Goal: Navigation & Orientation: Find specific page/section

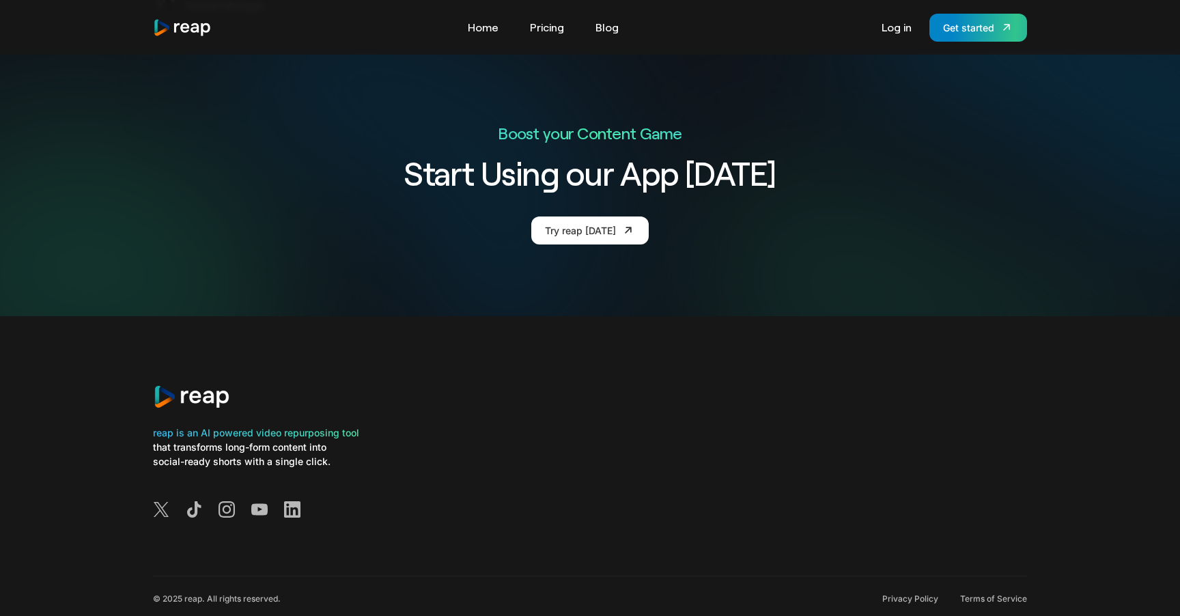
scroll to position [3472, 0]
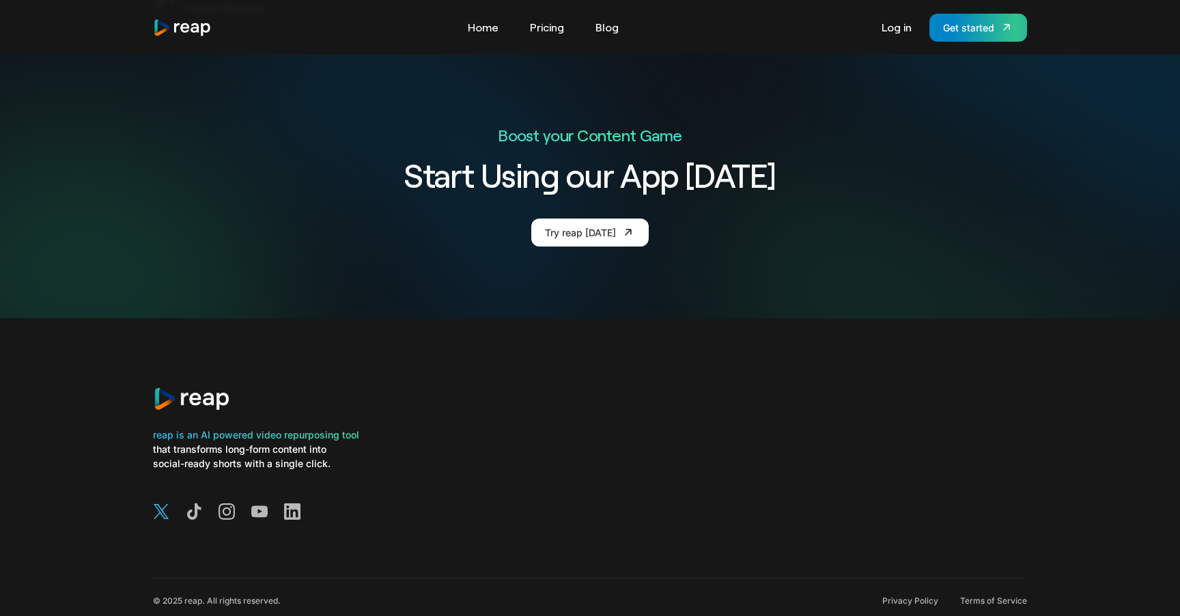
click at [168, 503] on icon at bounding box center [161, 511] width 16 height 16
click at [482, 40] on div "Tools Link Five Link Six Link Seven Business Link Five Link Six Link Seven Home…" at bounding box center [590, 28] width 874 height 28
click at [486, 34] on link "Home" at bounding box center [483, 27] width 44 height 22
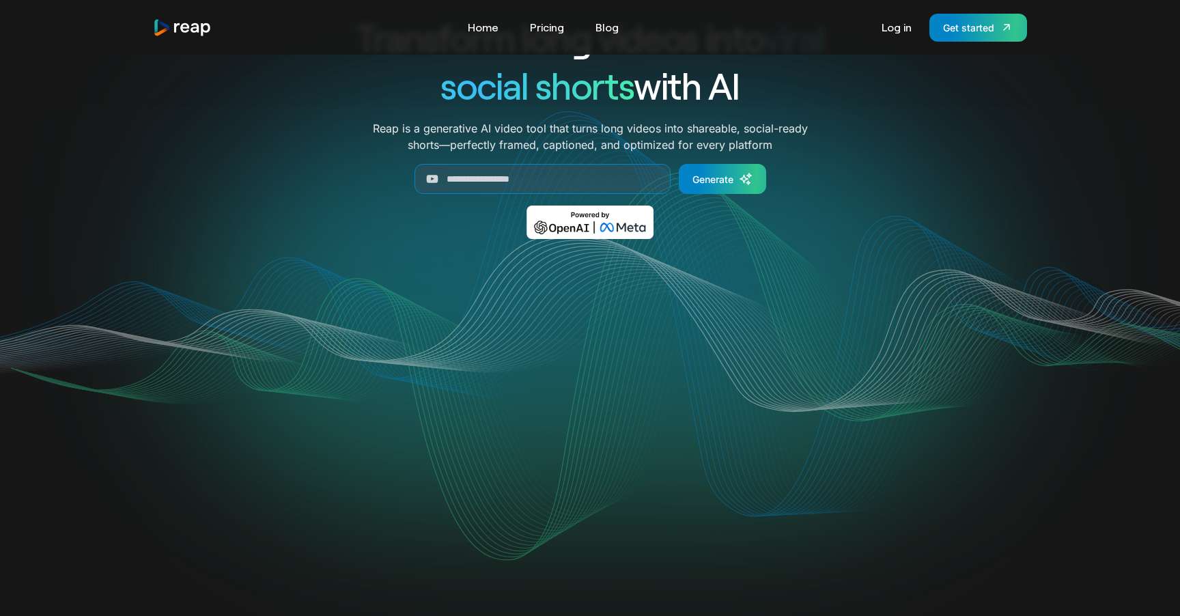
scroll to position [104, 0]
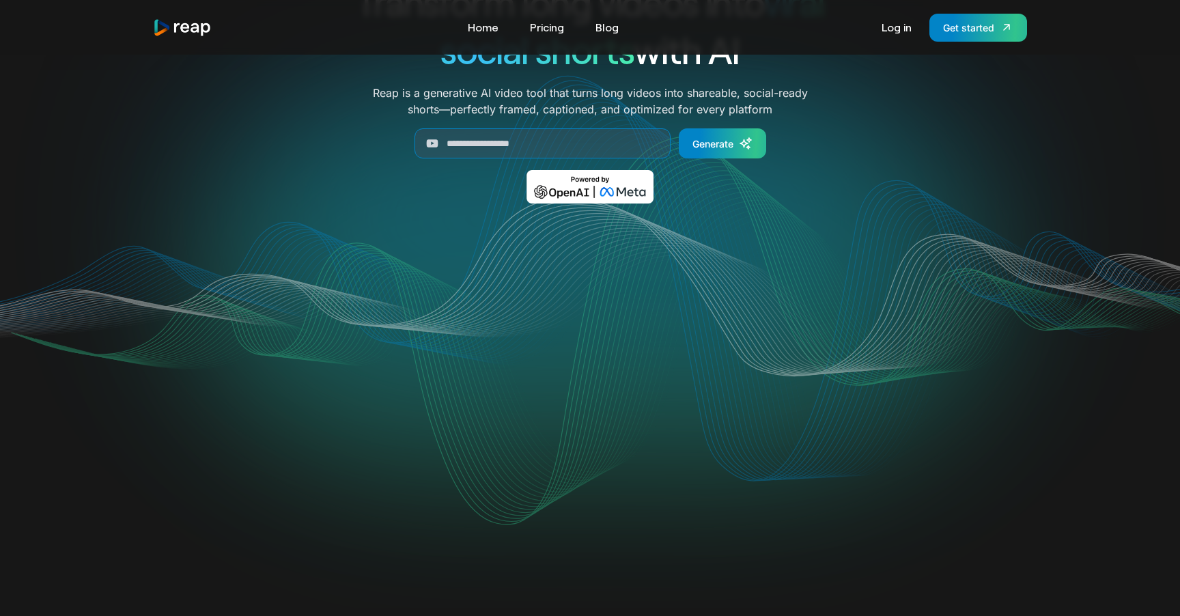
click at [751, 391] on video "Your browser does not support the video tag." at bounding box center [591, 360] width 550 height 275
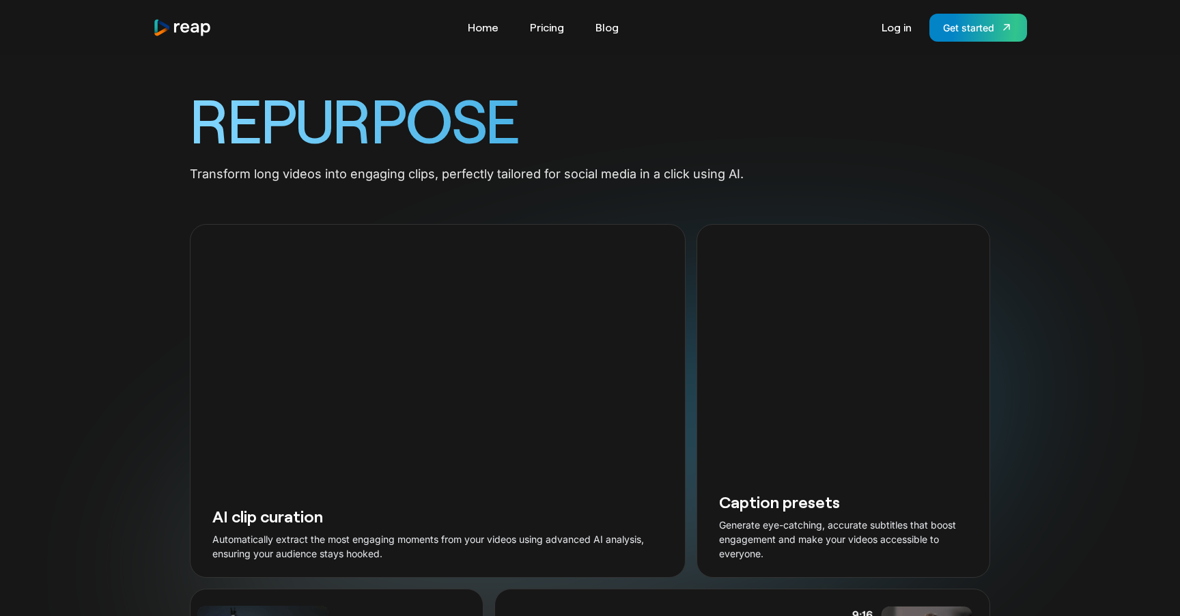
scroll to position [1333, 0]
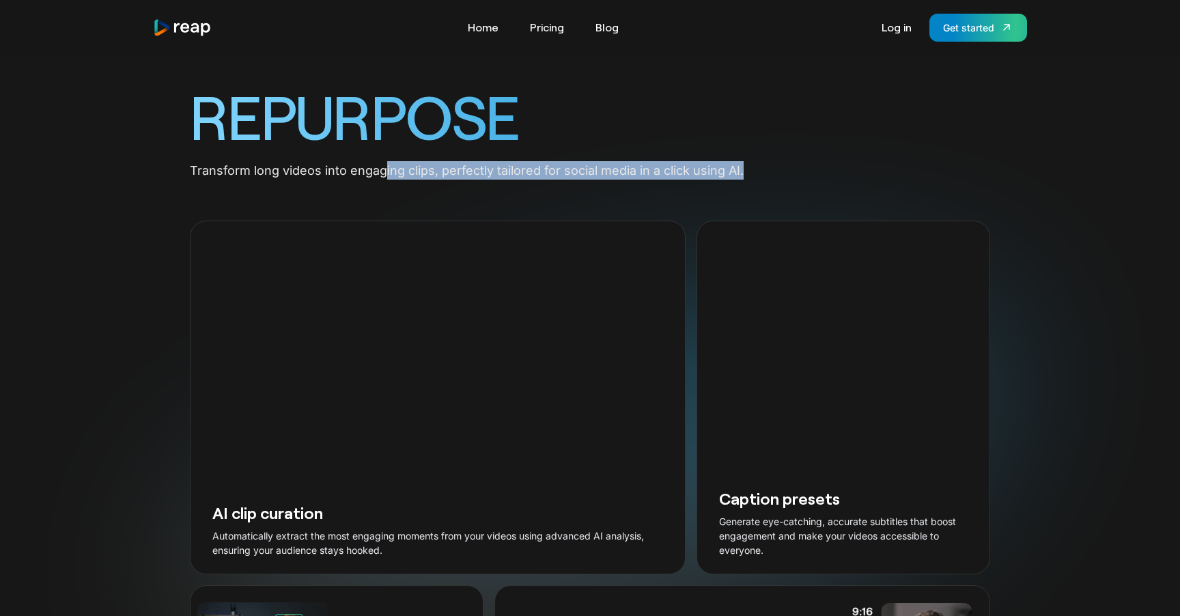
drag, startPoint x: 386, startPoint y: 280, endPoint x: 742, endPoint y: 284, distance: 356.5
click at [748, 280] on div "REPURPOSE Transform long videos into engaging clips, perfectly tailored for soc…" at bounding box center [590, 468] width 800 height 785
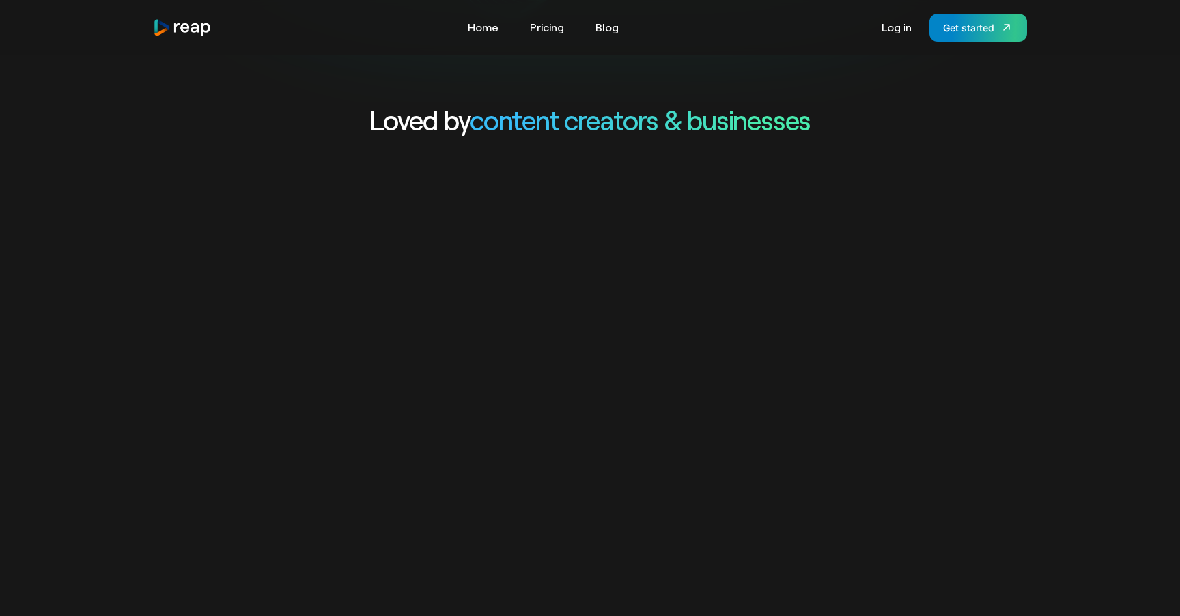
scroll to position [0, 0]
